Goal: Contribute content: Contribute content

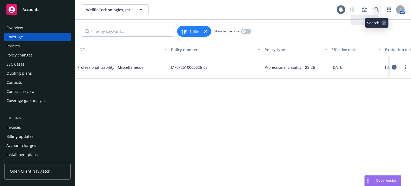
click at [378, 9] on icon at bounding box center [377, 9] width 5 height 5
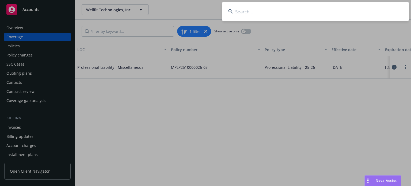
click at [266, 9] on input at bounding box center [316, 11] width 188 height 19
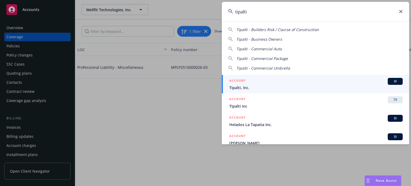
type input "tipalti"
click at [259, 90] on span "Tipalti, Inc." at bounding box center [317, 88] width 174 height 6
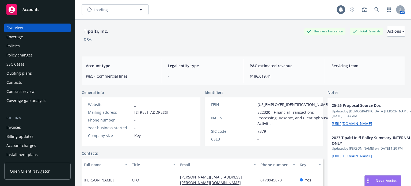
click at [29, 46] on div "Policies" at bounding box center [37, 46] width 62 height 9
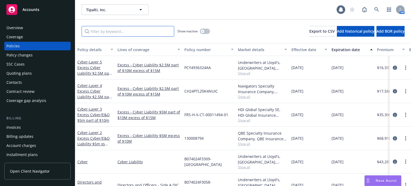
click at [126, 30] on input "Filter by keyword..." at bounding box center [128, 31] width 93 height 11
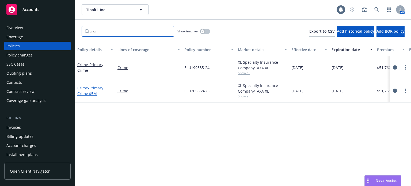
type input "axa"
click at [91, 88] on span "- Primary Crime $5M" at bounding box center [90, 90] width 26 height 11
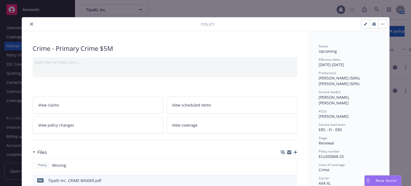
click at [294, 152] on icon "button" at bounding box center [296, 153] width 4 height 4
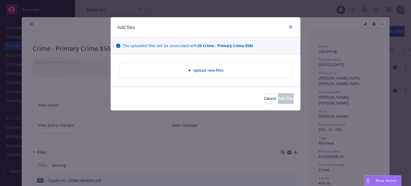
type textarea "x"
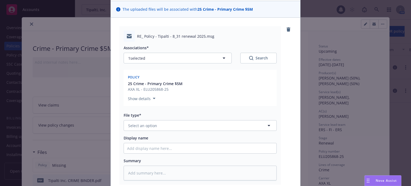
scroll to position [54, 0]
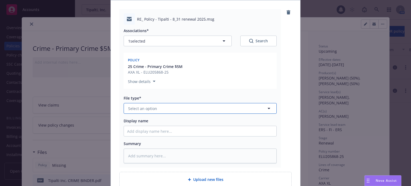
click at [159, 109] on button "Select an option" at bounding box center [200, 108] width 153 height 11
type input "email"
click at [151, 121] on div "Email" at bounding box center [200, 123] width 146 height 8
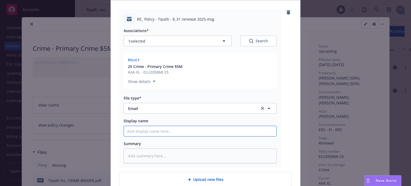
click at [147, 131] on input "Display name" at bounding box center [200, 131] width 153 height 10
type textarea "x"
type input "C"
type textarea "x"
type input "Cr"
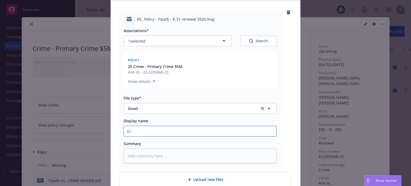
type textarea "x"
type input "Cri"
type textarea "x"
type input "Crime"
type textarea "x"
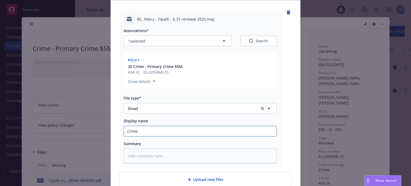
type input "Crime"
type textarea "x"
type input "Crime p"
type textarea "x"
type input "Crime po"
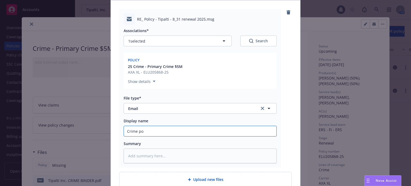
type textarea "x"
type input "Crime pol"
type textarea "x"
type input "Crime poli"
type textarea "x"
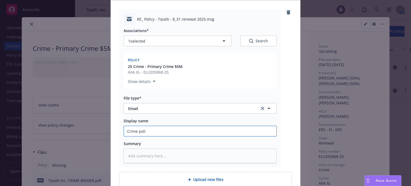
type input "Crime polic"
type textarea "x"
type input "Crime policy"
type textarea "x"
type input "Crime policy"
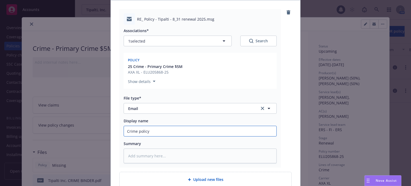
type textarea "x"
type input "Crime policy r"
type textarea "x"
type input "Crime policy re"
type textarea "x"
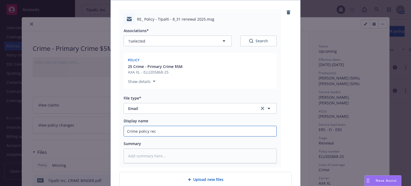
type input "Crime policy recd"
type textarea "x"
type input "Crime policy recd f"
type textarea "x"
type input "Crime policy recd fr"
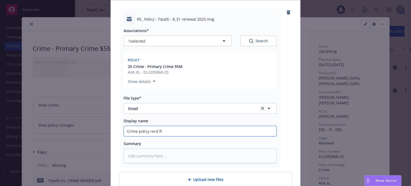
type textarea "x"
type input "Crime policy recd fro"
type textarea "x"
type input "Crime policy recd from"
type textarea "x"
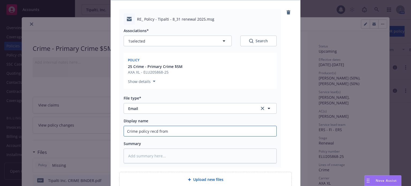
type input "Crime policy recd from"
type textarea "x"
type input "Crime policy recd from A"
type textarea "x"
type input "Crime policy recd from AXA"
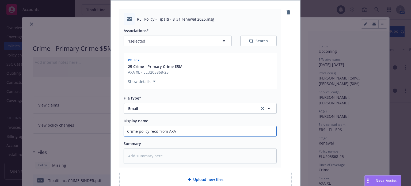
type textarea "x"
type input "Crime policy recd from AXA"
type textarea "x"
type input "Crime policy recd from AXA X"
type textarea "x"
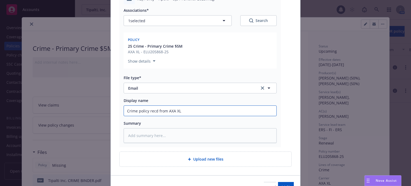
scroll to position [104, 0]
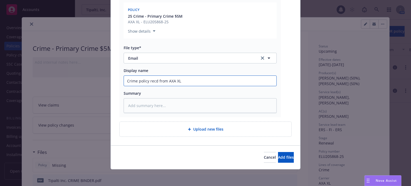
type input "Crime policy recd from AXA XL"
type textarea "x"
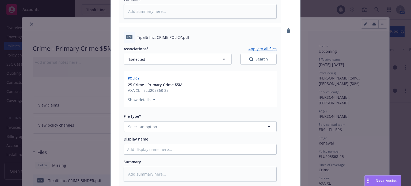
scroll to position [211, 0]
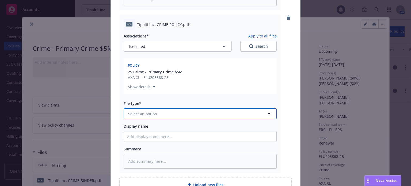
click at [168, 114] on button "Select an option" at bounding box center [200, 113] width 153 height 11
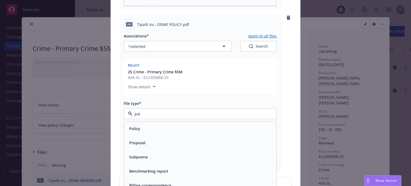
type input "poli"
click at [139, 127] on div "Policy" at bounding box center [200, 129] width 146 height 8
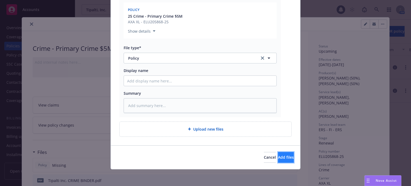
click at [281, 157] on span "Add files" at bounding box center [286, 157] width 16 height 5
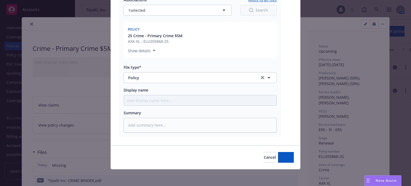
type textarea "x"
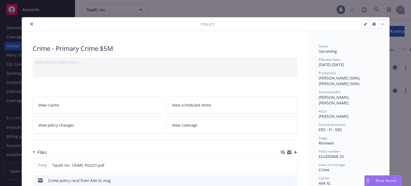
click at [30, 23] on icon "close" at bounding box center [31, 24] width 3 height 3
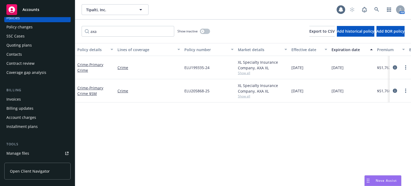
scroll to position [80, 0]
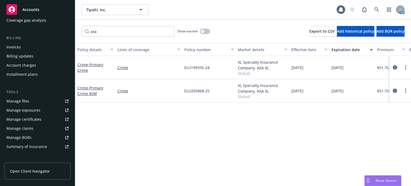
click at [24, 105] on div "Manage files" at bounding box center [17, 101] width 23 height 9
click at [380, 9] on link at bounding box center [377, 9] width 11 height 11
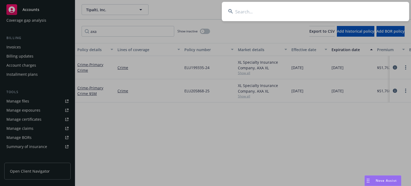
click at [312, 6] on input at bounding box center [316, 11] width 188 height 19
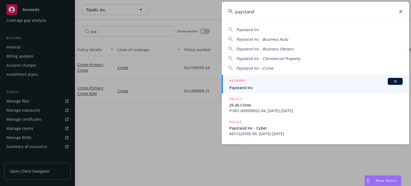
type input "paystand"
click at [260, 85] on span "Paystand Inc" at bounding box center [317, 88] width 174 height 6
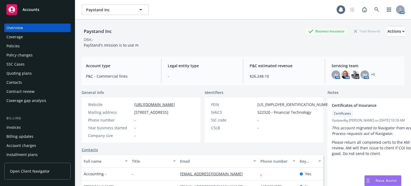
click at [23, 47] on div "Policies" at bounding box center [37, 46] width 62 height 9
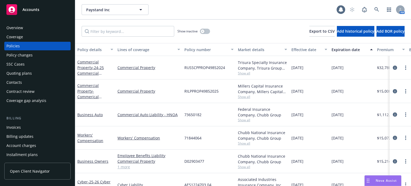
click at [93, 51] on div "Policy details" at bounding box center [92, 50] width 30 height 6
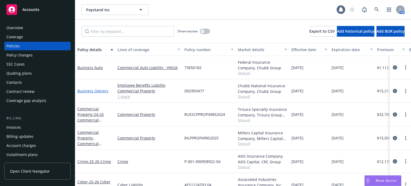
click at [91, 90] on link "Business Owners" at bounding box center [92, 90] width 31 height 5
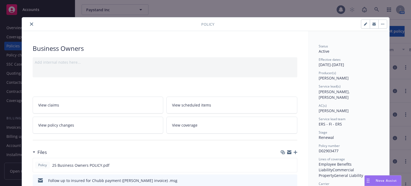
click at [294, 151] on icon "button" at bounding box center [296, 153] width 4 height 4
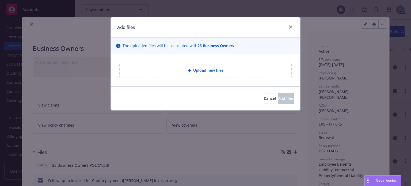
type textarea "x"
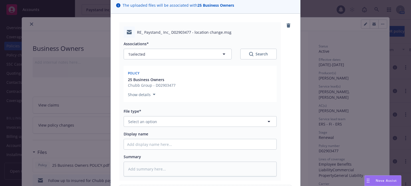
scroll to position [54, 0]
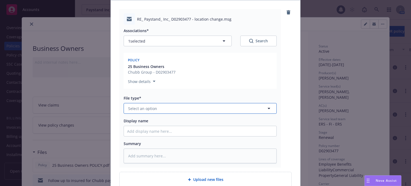
click at [150, 109] on span "Select an option" at bounding box center [142, 109] width 29 height 6
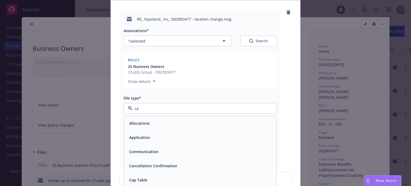
type input "can"
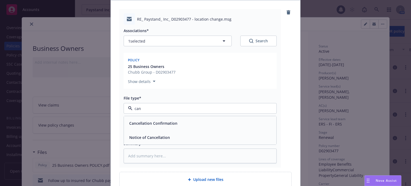
click at [145, 136] on span "Notice of Cancellation" at bounding box center [149, 138] width 41 height 6
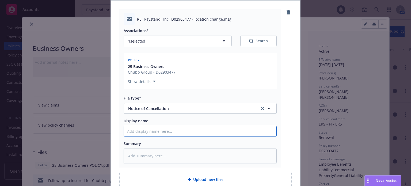
click at [145, 129] on input "Display name" at bounding box center [200, 131] width 153 height 10
type textarea "x"
type input "C"
type textarea "x"
type input "Ch"
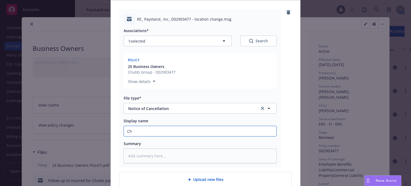
type textarea "x"
type input "Chub"
type textarea "x"
type input "Chubb"
type textarea "x"
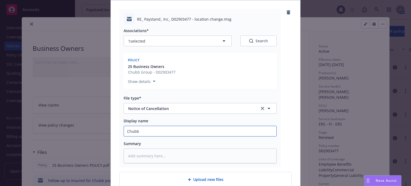
type input "Chubb v"
type textarea "x"
type input "Chubb va"
type textarea "x"
type input "Chubb van"
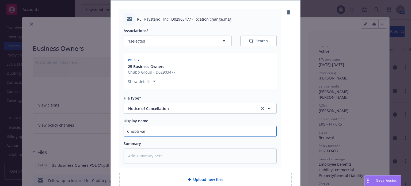
type textarea "x"
type input "Chubb va"
type textarea "x"
type input "Chubb v"
type textarea "x"
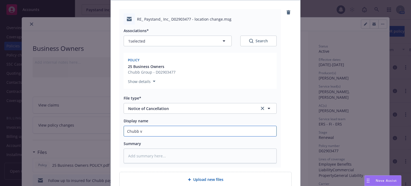
type input "Chubb"
type textarea "x"
type input "Chubb C"
type textarea "x"
type input "Chubb CX"
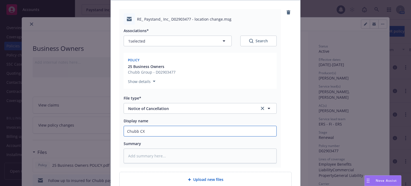
type textarea "x"
type input "Chubb CXL"
type textarea "x"
type input "Chubb CXL"
type textarea "x"
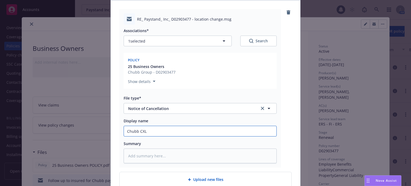
type input "Chubb CXL o"
type textarea "x"
type input "Chubb CXL or"
type textarea "x"
type input "Chubb CXL o"
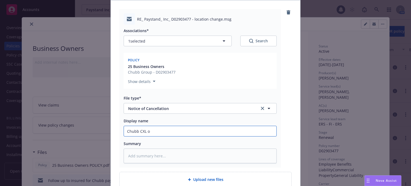
type textarea "x"
type input "Chubb CXL"
type textarea "x"
type input "Chubb CXL f"
type textarea "x"
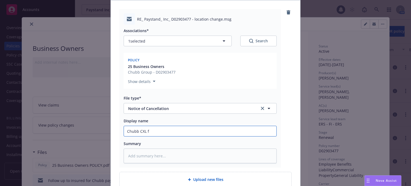
type input "Chubb CXL fo"
type textarea "x"
type input "Chubb CXL for"
type textarea "x"
type input "Chubb CXL for"
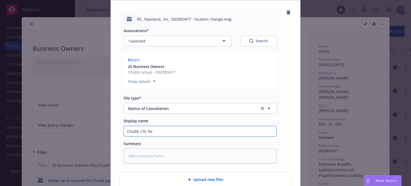
type textarea "x"
type input "Chubb CXL for n"
type textarea "x"
type input "Chubb CXL for no"
type textarea "x"
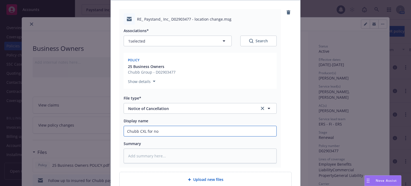
type input "Chubb CXL for non"
type textarea "x"
type input "Chubb CXL for non-"
type textarea "x"
type input "Chubb CXL for non-p"
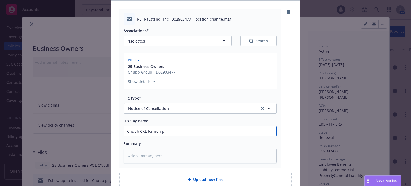
type textarea "x"
type input "Chubb CXL for non-pa"
type textarea "x"
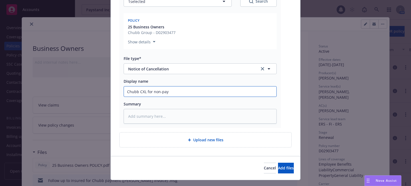
scroll to position [104, 0]
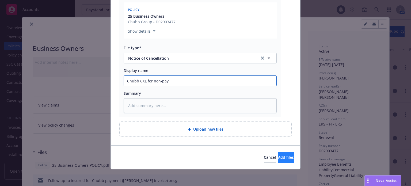
type input "Chubb CXL for non-pay"
click at [278, 158] on span "Add files" at bounding box center [286, 157] width 16 height 5
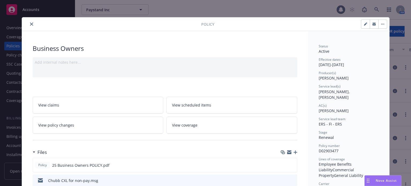
click at [30, 24] on icon "close" at bounding box center [31, 24] width 3 height 3
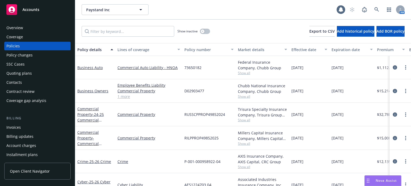
click at [30, 58] on div "Policy changes" at bounding box center [19, 55] width 26 height 9
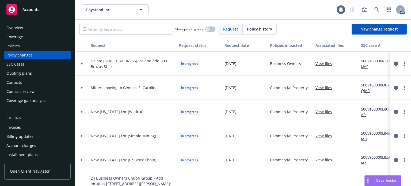
click at [394, 64] on icon "circleInformation" at bounding box center [396, 64] width 4 height 4
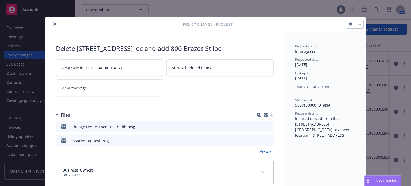
scroll to position [9, 0]
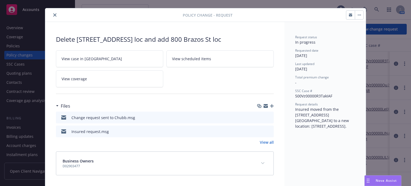
click at [259, 130] on icon "download file" at bounding box center [260, 130] width 3 height 3
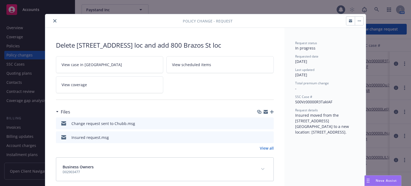
scroll to position [0, 0]
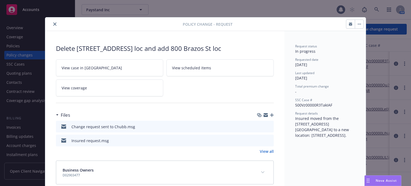
click at [53, 23] on icon "close" at bounding box center [54, 24] width 3 height 3
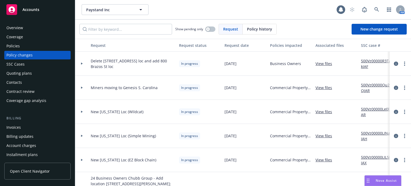
click at [18, 42] on div "Policies" at bounding box center [12, 46] width 13 height 9
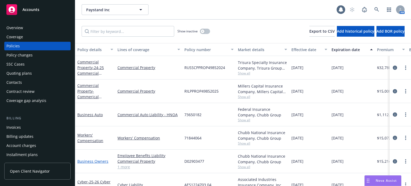
click at [104, 163] on link "Business Owners" at bounding box center [92, 161] width 31 height 5
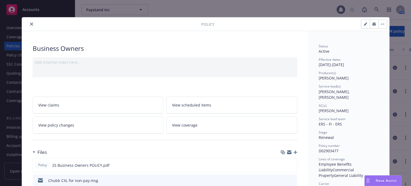
scroll to position [16, 0]
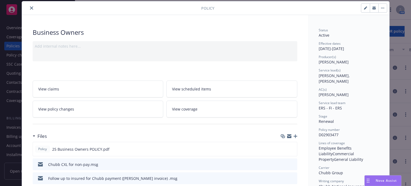
click at [295, 135] on icon "button" at bounding box center [296, 136] width 4 height 4
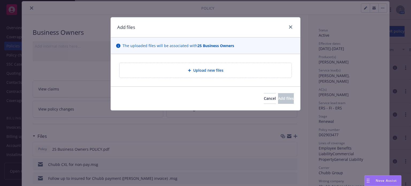
type textarea "x"
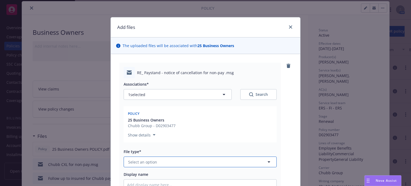
click at [140, 163] on span "Select an option" at bounding box center [142, 162] width 29 height 6
type input "ema"
click at [141, 173] on div "Email" at bounding box center [200, 177] width 146 height 8
click at [140, 175] on span "Display name" at bounding box center [136, 174] width 25 height 5
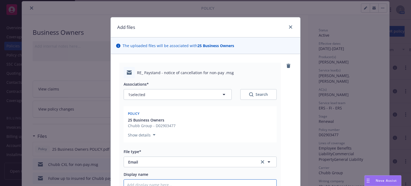
click at [140, 180] on input "Display name" at bounding box center [200, 185] width 153 height 10
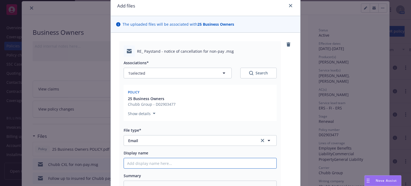
scroll to position [30, 0]
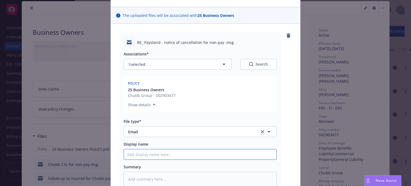
click at [140, 155] on input "Display name" at bounding box center [200, 154] width 153 height 10
type textarea "x"
type input "N"
type textarea "x"
type input "NO"
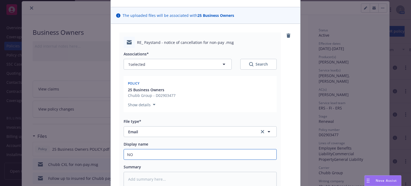
type textarea "x"
type input "NOC"
type textarea "x"
type input "NOC"
type textarea "x"
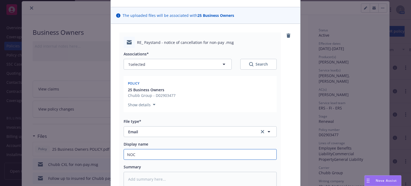
type input "NOC t"
type textarea "x"
type input "NOC to"
type textarea "x"
type input "NOC to"
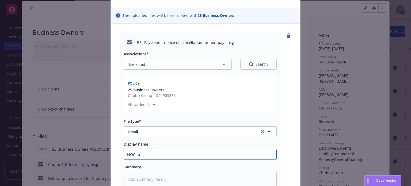
type textarea "x"
type input "NOC to i"
type textarea "x"
type input "NOC to ins"
type textarea "x"
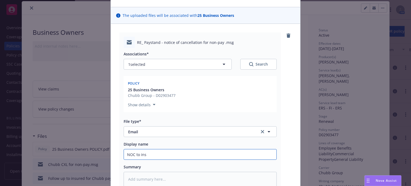
type input "NOC to insu"
type textarea "x"
type input "NOC to insur"
type textarea "x"
type input "NOC to insure"
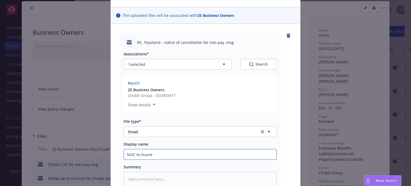
type textarea "x"
type input "NOC to insured"
type textarea "x"
type input "NOC to insured"
type textarea "x"
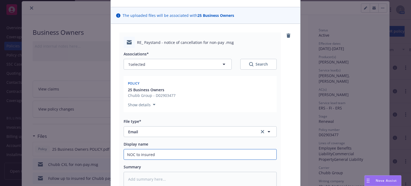
type input "NOC to insured w"
type textarea "x"
type input "NOC to insured w/"
type textarea "x"
type input "NOC to insured w/"
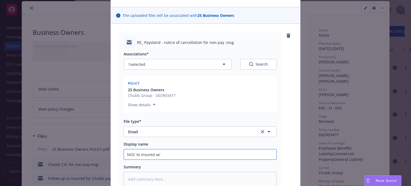
type textarea "x"
type input "NOC to insured w/ o"
type textarea "x"
type input "NOC to insured w/ ou"
type textarea "x"
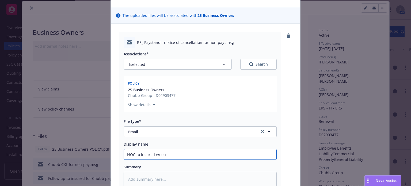
type input "NOC to insured w/ out"
type textarea "x"
type input "NOC to insured w/ outs"
type textarea "x"
type input "NOC to insured w/ outst"
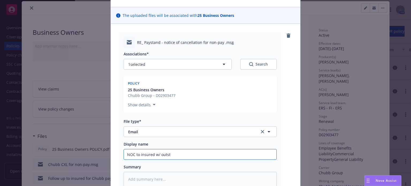
type textarea "x"
type input "NOC to insured w/ outsta"
type textarea "x"
type input "NOC to insured w/ outstan"
type textarea "x"
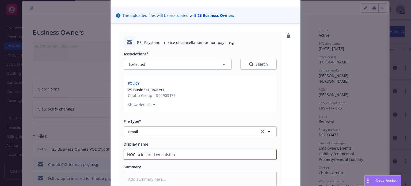
type input "NOC to insured w/ outstani"
type textarea "x"
type input "NOC to insured w/ outstanin"
type textarea "x"
type input "NOC to insured w/ outstaning"
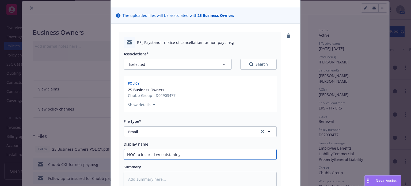
type textarea "x"
type input "NOC to insured w/ outstanin"
type textarea "x"
type input "NOC to insured w/ outstani"
type textarea "x"
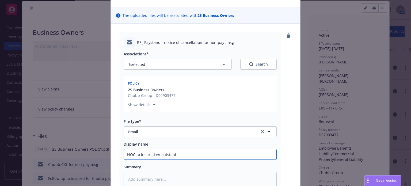
type input "NOC to insured w/ outstan"
type textarea "x"
type input "NOC to insured w/ outstand"
type textarea "x"
type input "NOC to insured w/ outstandi"
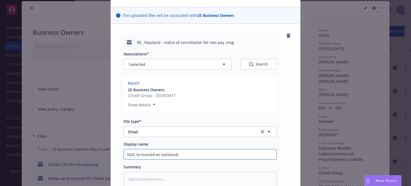
type textarea "x"
type input "NOC to insured w/ outstandin"
type textarea "x"
type input "NOC to insured w/ outstanding"
type textarea "x"
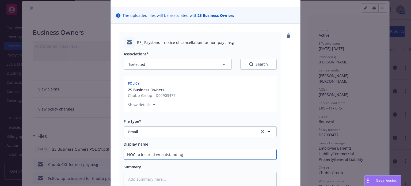
type input "NOC to insured w/ outstanding"
type textarea "x"
type input "NOC to insured w/ outstanding h"
type textarea "x"
type input "NOC to insured w/ outstanding hu"
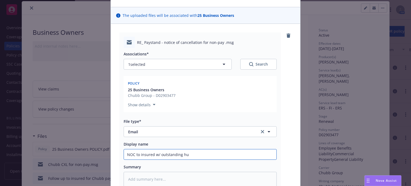
type textarea "x"
type input "NOC to insured w/ outstanding h"
type textarea "x"
type input "NOC to insured w/ outstanding"
type textarea "x"
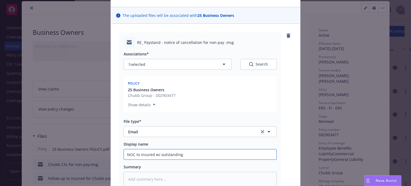
type input "NOC to insured w/ outstanding"
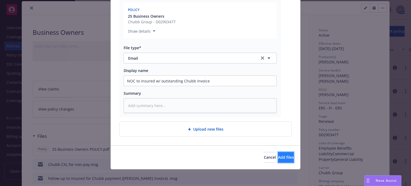
click at [278, 158] on span "Add files" at bounding box center [286, 157] width 16 height 5
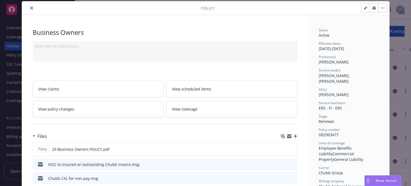
scroll to position [0, 0]
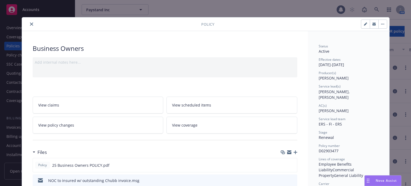
click at [30, 25] on icon "close" at bounding box center [31, 24] width 3 height 3
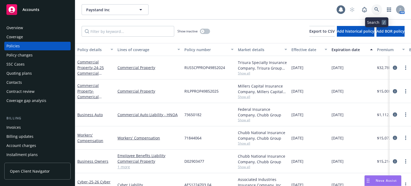
click at [378, 6] on link at bounding box center [377, 9] width 11 height 11
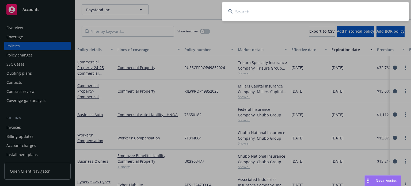
click at [247, 7] on input at bounding box center [316, 11] width 188 height 19
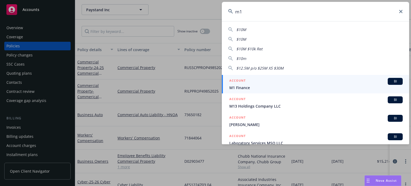
click at [247, 85] on span "M1 Finance" at bounding box center [317, 88] width 174 height 6
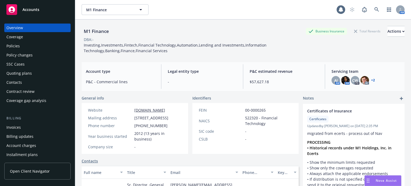
click at [24, 48] on div "Policies" at bounding box center [37, 46] width 62 height 9
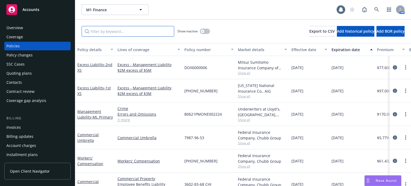
click at [106, 29] on input "Filter by keyword..." at bounding box center [128, 31] width 93 height 11
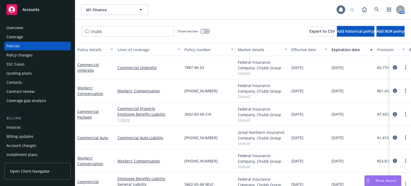
click at [245, 118] on span "Show all" at bounding box center [262, 120] width 49 height 5
click at [116, 100] on div "Workers' Compensation" at bounding box center [148, 90] width 67 height 23
click at [94, 138] on link "Commercial Auto" at bounding box center [92, 137] width 31 height 5
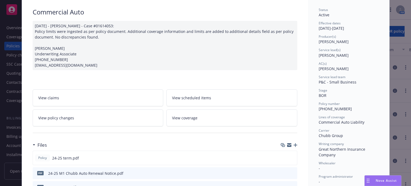
scroll to position [54, 0]
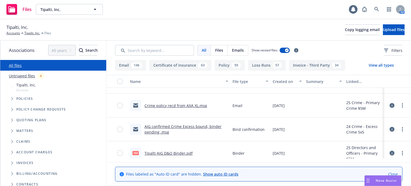
scroll to position [27, 0]
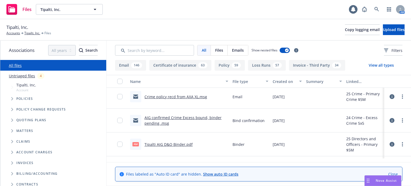
click at [152, 117] on link "AIG confirmed Crime Excess bound, binder pending .msg" at bounding box center [183, 120] width 77 height 11
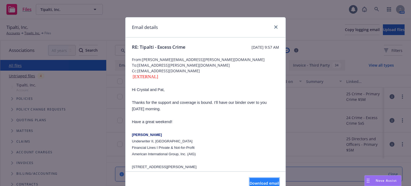
click at [250, 179] on button "Download email" at bounding box center [264, 183] width 29 height 11
click at [275, 26] on icon "close" at bounding box center [276, 26] width 3 height 3
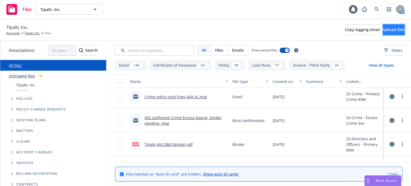
click at [383, 30] on button "Upload files" at bounding box center [394, 29] width 22 height 11
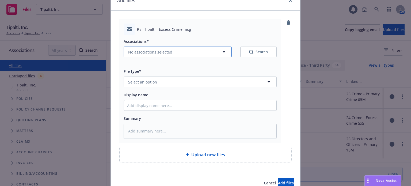
click at [161, 53] on span "No associations selected" at bounding box center [150, 52] width 44 height 6
type textarea "x"
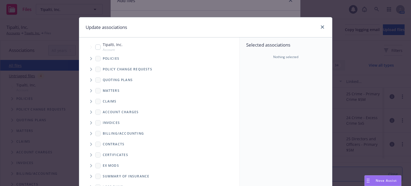
click at [90, 59] on icon "Tree Example" at bounding box center [91, 58] width 2 height 3
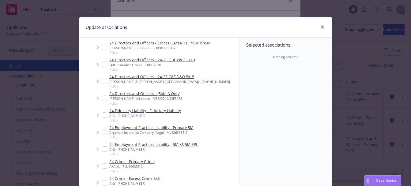
scroll to position [241, 0]
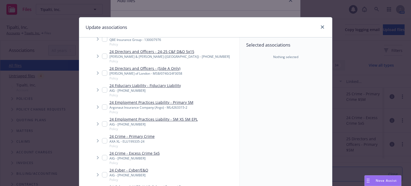
drag, startPoint x: 100, startPoint y: 151, endPoint x: 121, endPoint y: 151, distance: 21.2
click at [102, 155] on input "Tree Example" at bounding box center [104, 157] width 5 height 5
checkbox input "true"
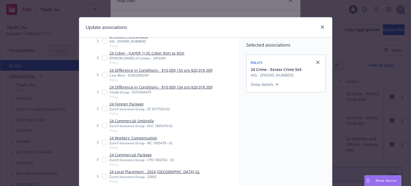
scroll to position [80, 0]
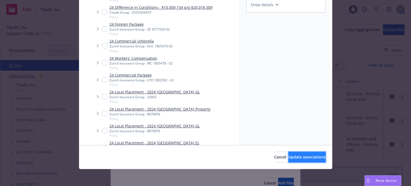
click at [297, 155] on span "Update associations" at bounding box center [307, 157] width 37 height 5
type textarea "x"
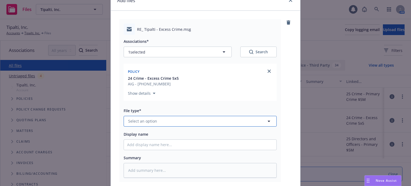
click at [151, 118] on span "Select an option" at bounding box center [142, 121] width 29 height 6
type input "ema"
click at [146, 134] on div "Email" at bounding box center [200, 136] width 146 height 8
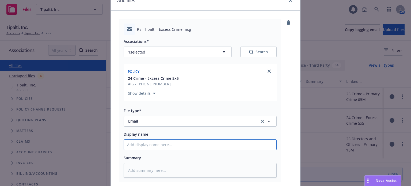
click at [146, 145] on input "Display name" at bounding box center [200, 145] width 153 height 10
type textarea "x"
type input "U"
type textarea "x"
type input "U/"
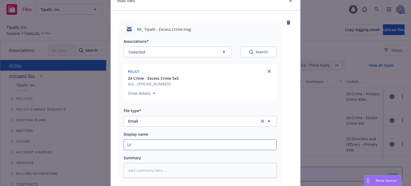
type textarea "x"
type input "U/L"
type textarea "x"
type input "U/L"
type textarea "x"
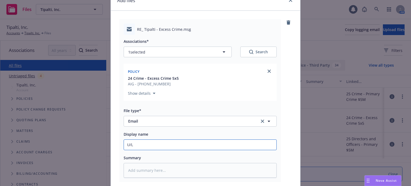
type input "U/L c"
type textarea "x"
type input "U/L cr"
type textarea "x"
type input "U/L cri"
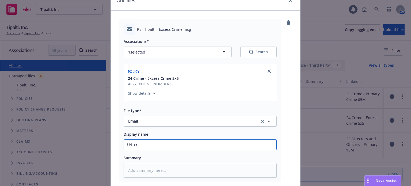
type textarea "x"
type input "U/L crime"
type textarea "x"
type input "U/L crime"
type textarea "x"
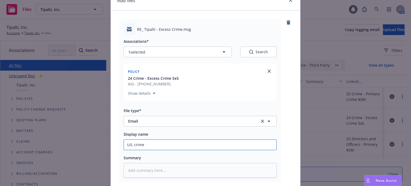
type input "U/L crime p"
type textarea "x"
type input "U/L crime po"
type textarea "x"
type input "U/L crime poli"
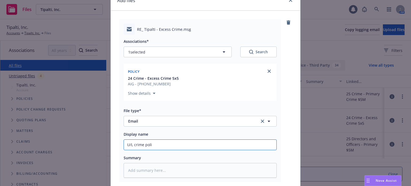
type textarea "x"
type input "U/L crime polic"
type textarea "x"
type input "U/L crime policy"
type textarea "x"
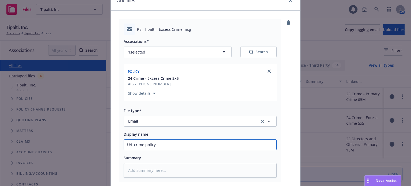
type input "U/L crime policy s"
type textarea "x"
type input "U/L crime policy se"
type textarea "x"
type input "U/L crime policy sen"
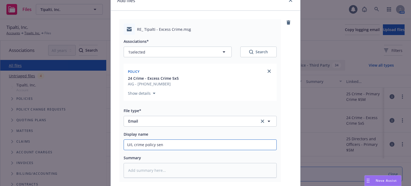
type textarea "x"
type input "U/L crime policy sent"
type textarea "x"
type input "U/L crime policy sent"
type textarea "x"
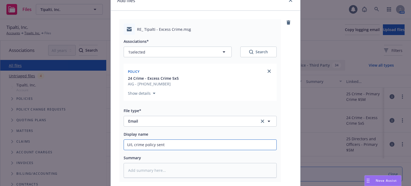
type input "U/L crime policy sent t"
type textarea "x"
type input "U/L crime policy sent to"
type textarea "x"
type input "U/L crime policy sent to A"
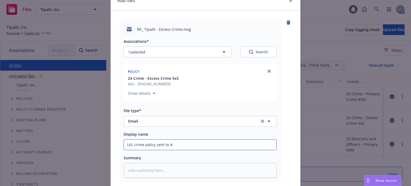
type textarea "x"
type input "U/L crime policy sent to AI"
type textarea "x"
type input "U/L crime policy sent to AIG"
type textarea "x"
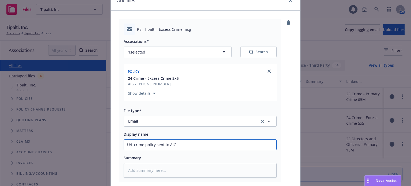
type input "U/L crime policy sent to AIG"
type textarea "x"
type input "U/L crime policy sent to AIG g"
type textarea "x"
type input "U/L crime policy sent to AIG go"
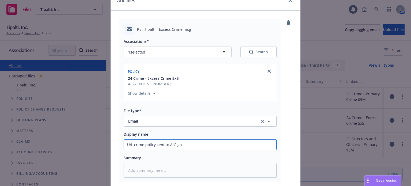
type textarea "x"
type input "U/L crime policy sent to AIG got"
type textarea "x"
type input "U/L crime policy sent to AIG go"
type textarea "x"
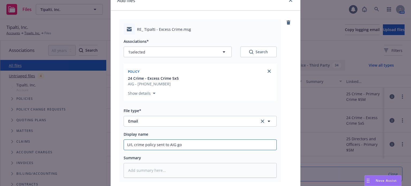
type input "U/L crime policy sent to AIG g"
type textarea "x"
type input "U/L crime policy sent to AIG"
type textarea "x"
type input "U/L crime policy sent to AIG g"
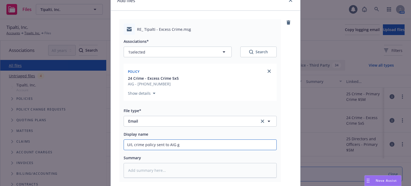
type textarea "x"
type input "U/L crime policy sent to AIG"
type textarea "x"
type input "U/L crime policy sent to AIG f"
type textarea "x"
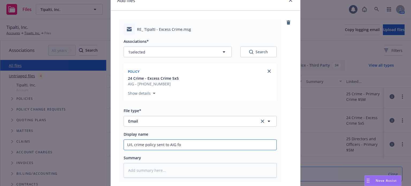
type input "U/L crime policy sent to AIG for"
type textarea "x"
type input "U/L crime policy sent to AIG for"
type textarea "x"
type input "U/L crime policy sent to AIG for e"
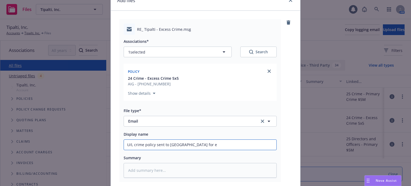
type textarea "x"
type input "U/L crime policy sent to AIG for ex"
type textarea "x"
type input "U/L crime policy sent to AIG for exc"
type textarea "x"
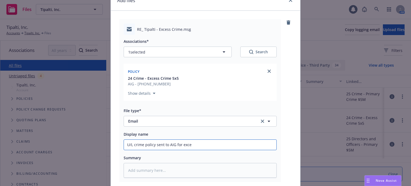
type input "U/L crime policy sent to AIG for exces"
type textarea "x"
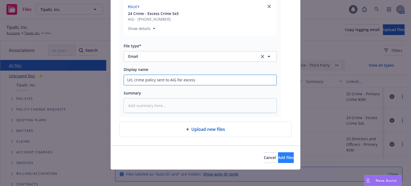
type input "U/L crime policy sent to AIG for excess"
click at [278, 159] on button "Add files" at bounding box center [286, 157] width 16 height 11
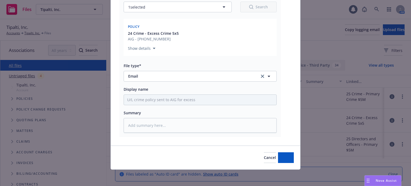
type textarea "x"
